Goal: Task Accomplishment & Management: Use online tool/utility

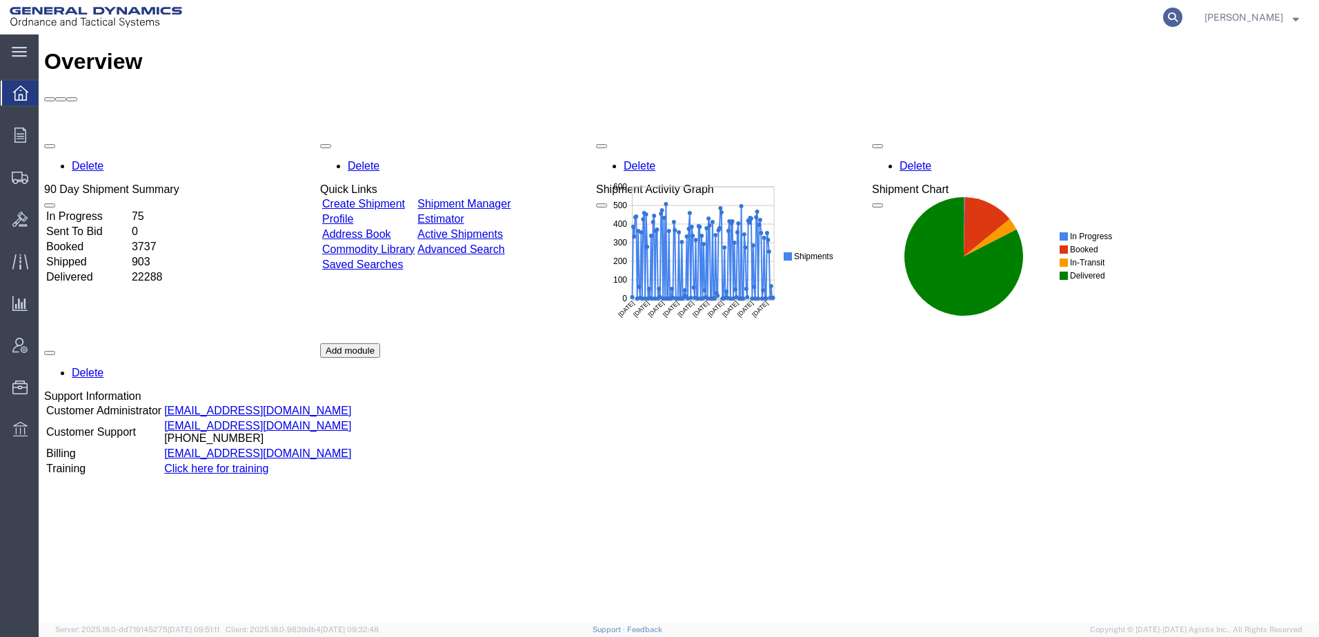
click at [1163, 16] on icon at bounding box center [1172, 17] width 19 height 19
click at [939, 19] on input "search" at bounding box center [953, 17] width 419 height 33
paste input "56793325"
type input "56793325"
click at [1163, 16] on icon at bounding box center [1172, 17] width 19 height 19
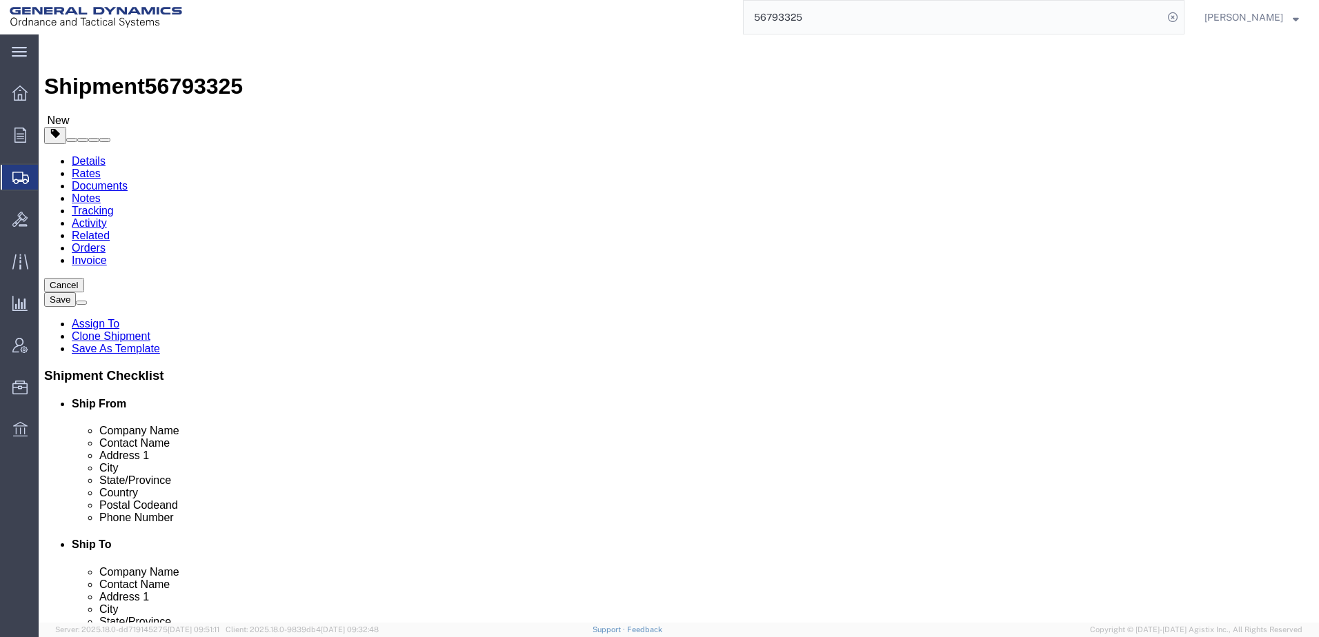
select select
select select "313"
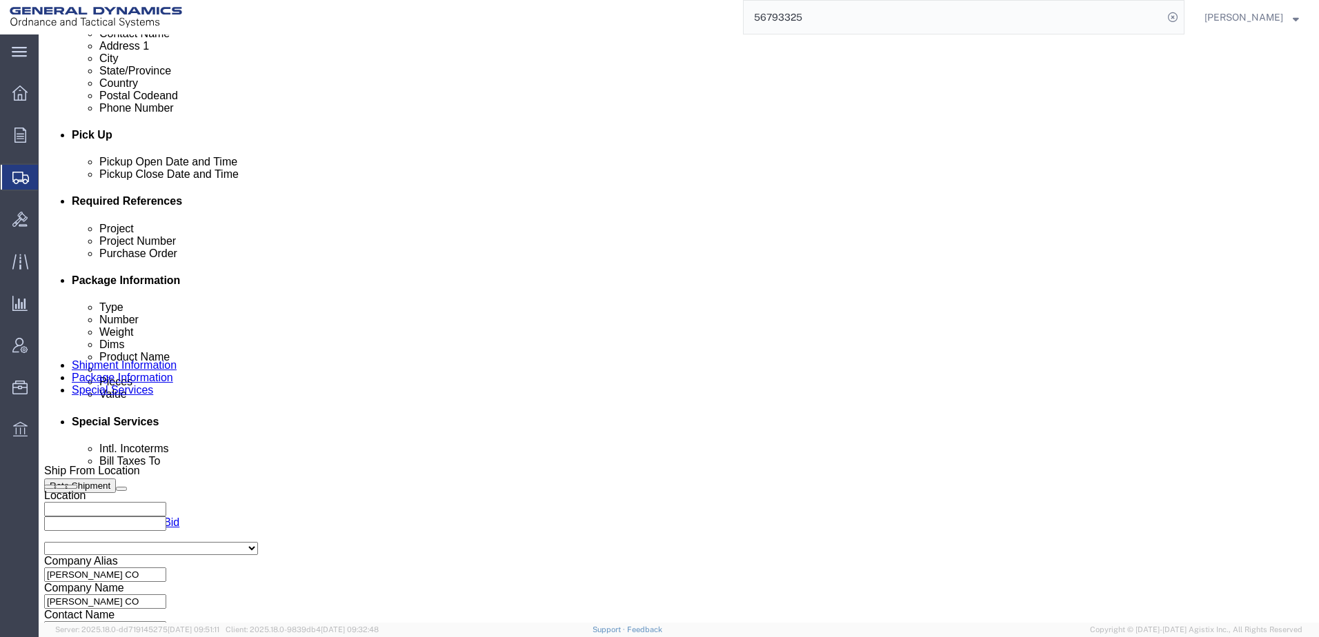
scroll to position [552, 0]
click input "text"
type input "N/A"
click input "text"
type input "N/A"
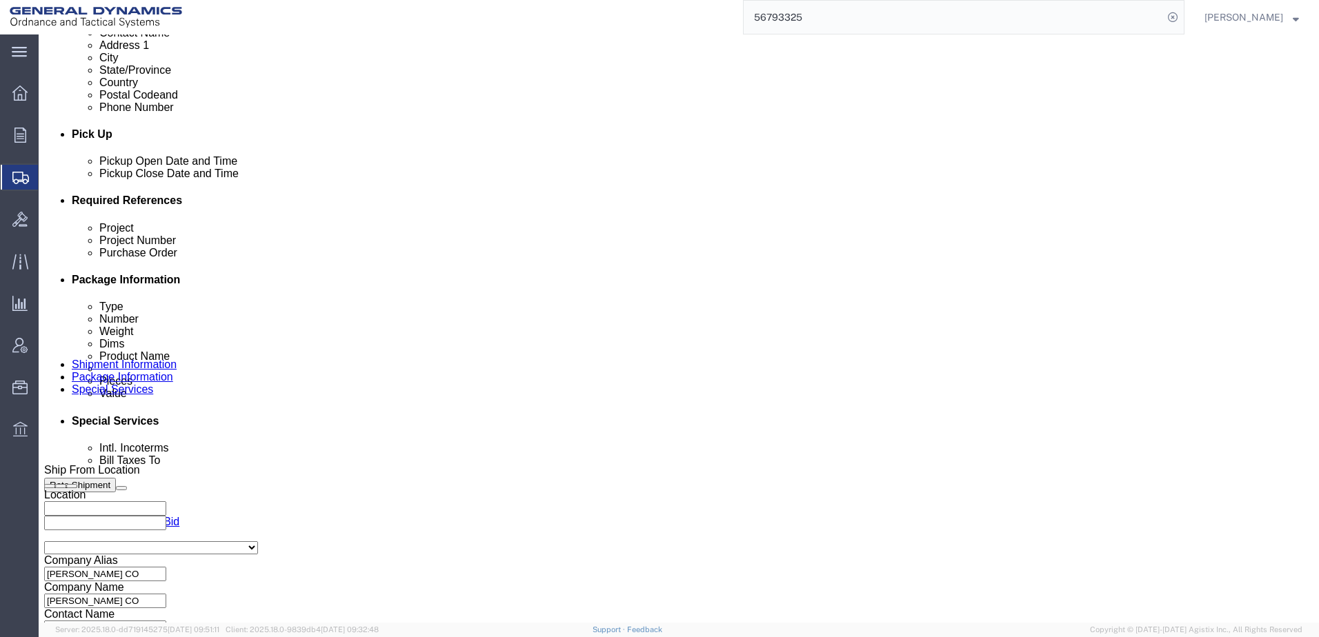
click button "Rate Shipment"
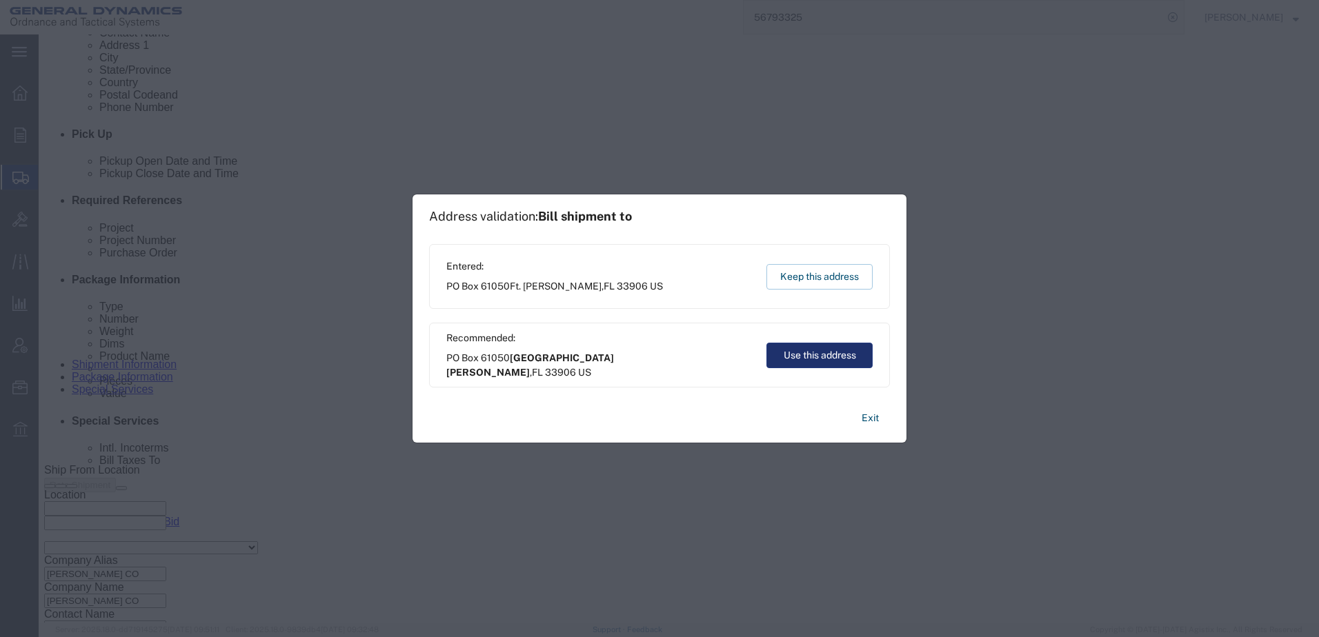
drag, startPoint x: 799, startPoint y: 353, endPoint x: 781, endPoint y: 353, distance: 17.9
click at [781, 353] on button "Use this address" at bounding box center [819, 356] width 106 height 26
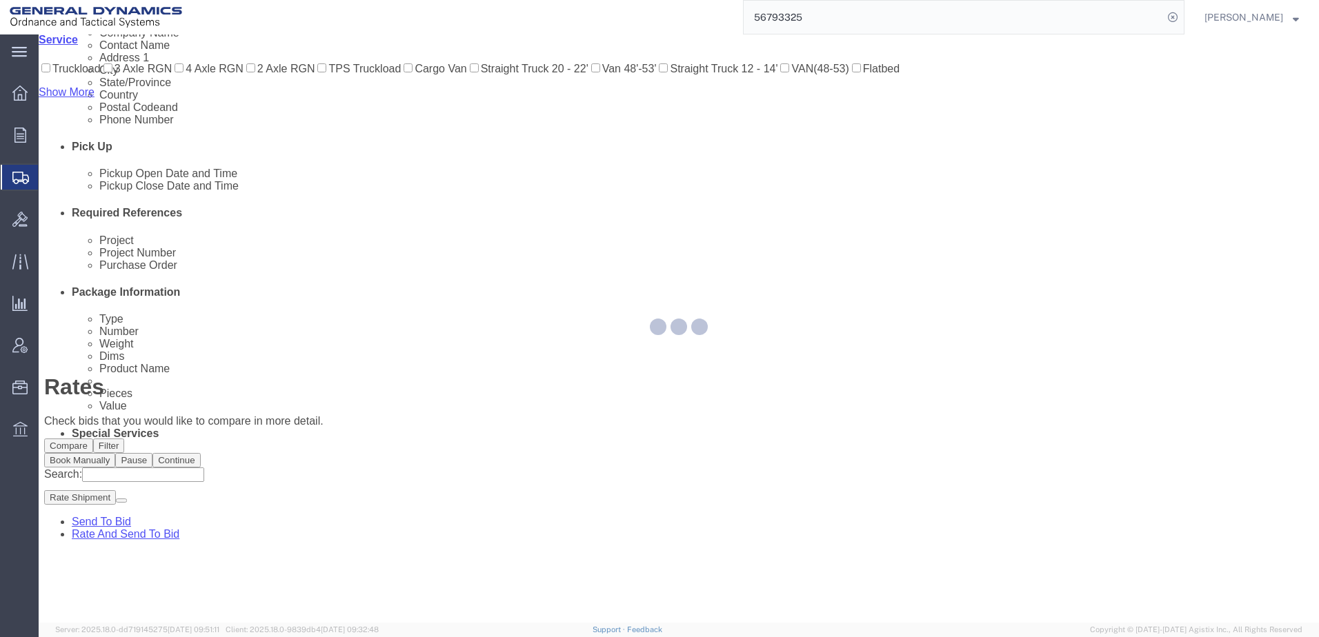
scroll to position [0, 0]
